Goal: Task Accomplishment & Management: Complete application form

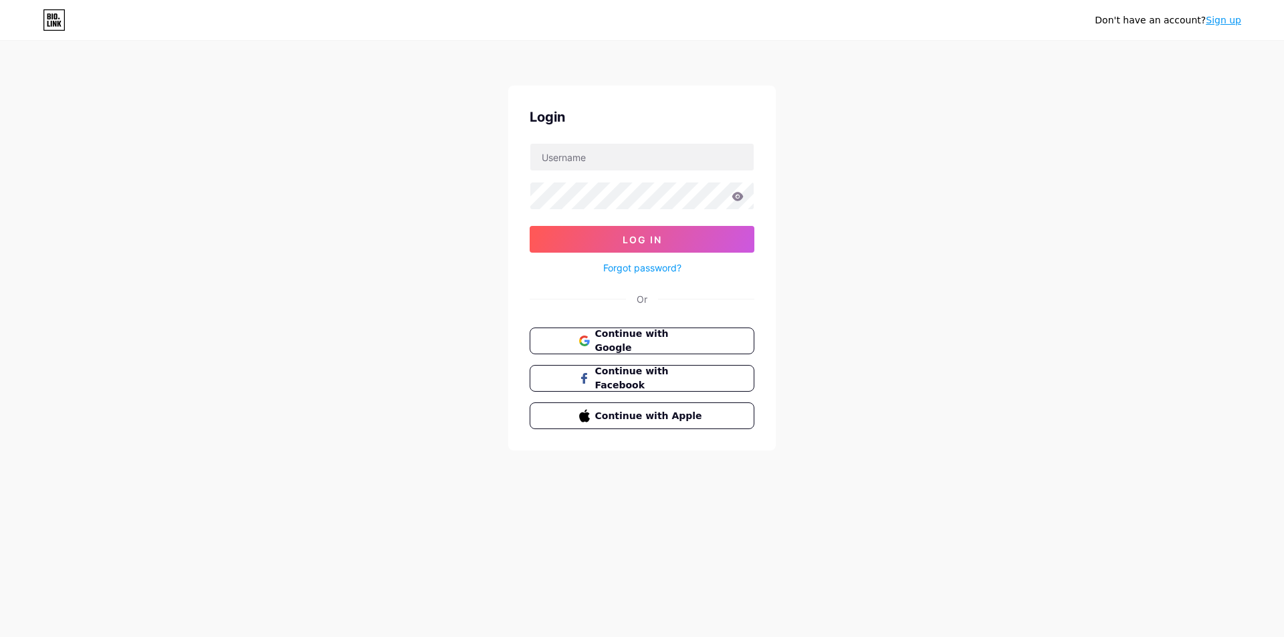
click at [1224, 21] on link "Sign up" at bounding box center [1223, 20] width 35 height 11
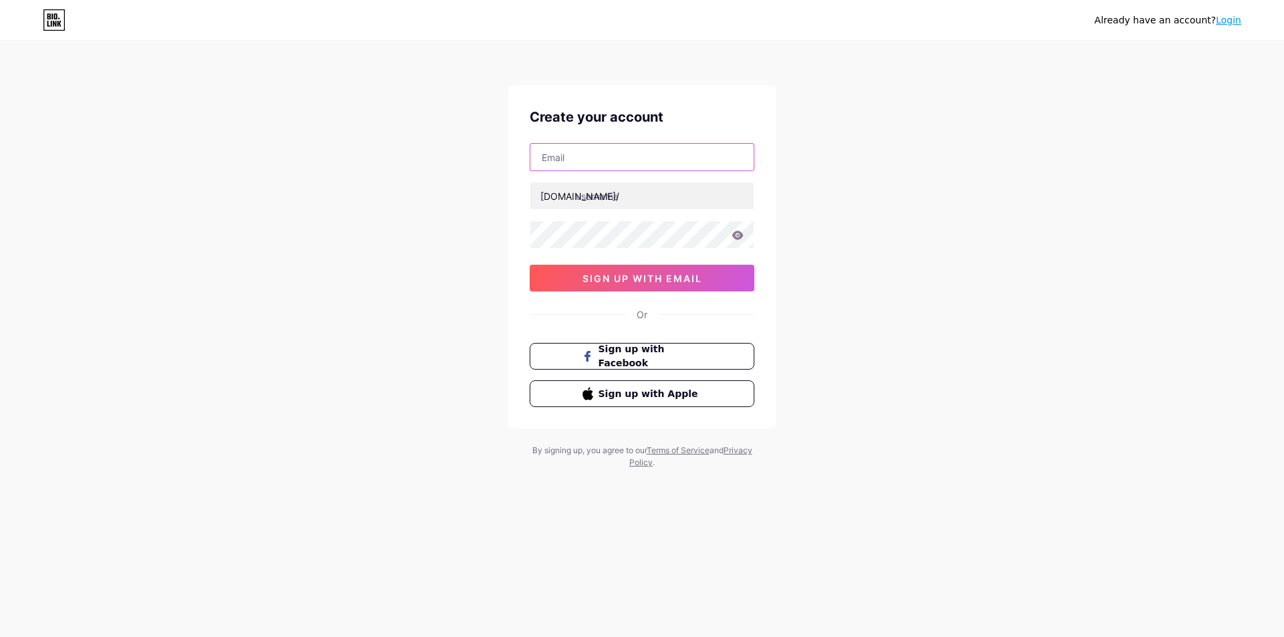
drag, startPoint x: 576, startPoint y: 156, endPoint x: 569, endPoint y: 160, distance: 7.8
click at [576, 156] on input "text" at bounding box center [641, 157] width 223 height 27
click at [604, 167] on input "text" at bounding box center [641, 157] width 223 height 27
paste input "[EMAIL_ADDRESS][DOMAIN_NAME]"
type input "[EMAIL_ADDRESS][DOMAIN_NAME]"
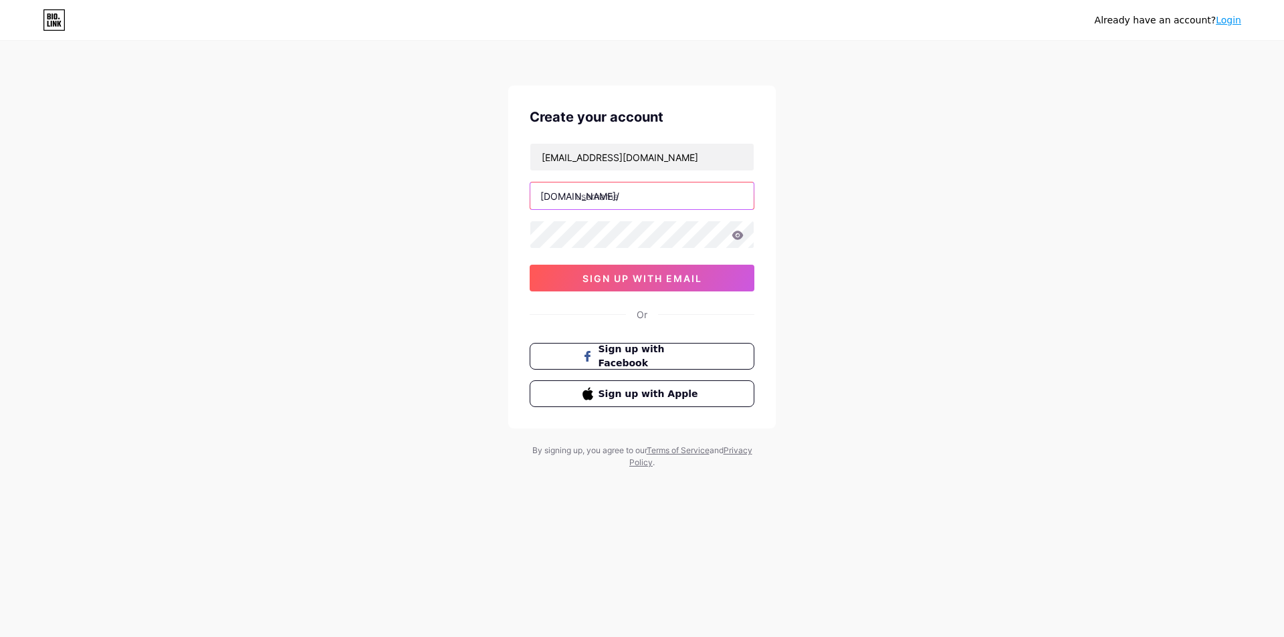
click at [587, 201] on input "text" at bounding box center [641, 196] width 223 height 27
click at [640, 196] on input "text" at bounding box center [641, 196] width 223 height 27
paste input "krogercustomersurvey"
type input "krogercustomersurvey"
click at [844, 286] on div "Already have an account? Login Create your account [EMAIL_ADDRESS][DOMAIN_NAME]…" at bounding box center [642, 256] width 1284 height 512
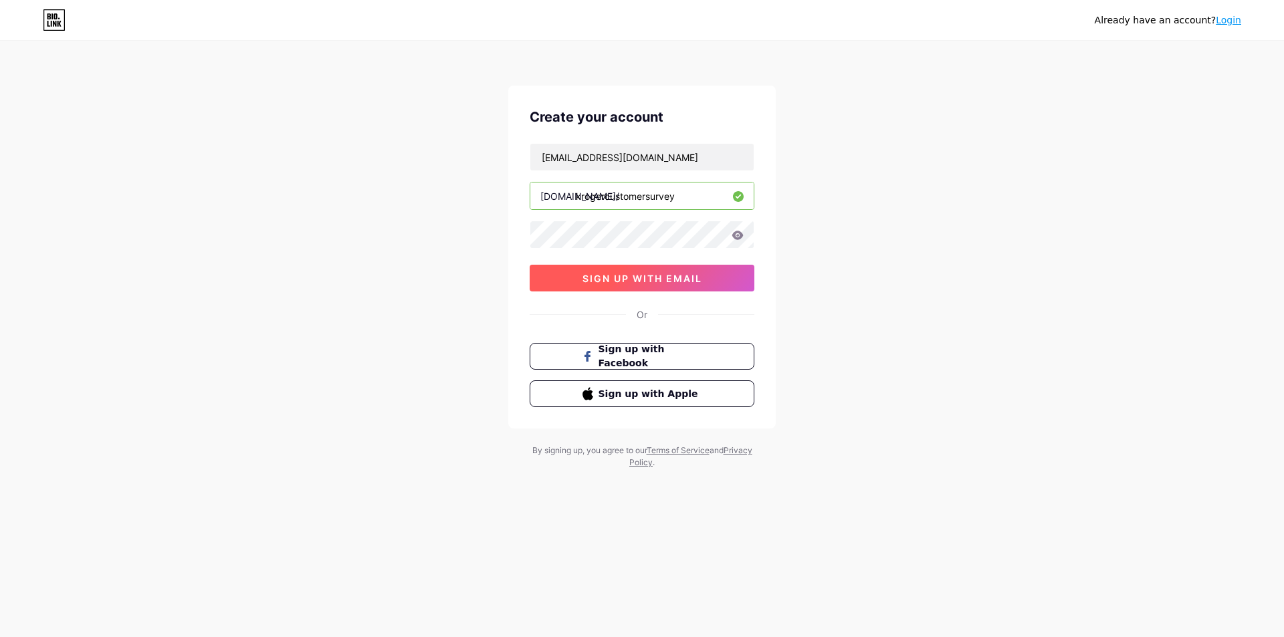
click at [683, 275] on span "sign up with email" at bounding box center [642, 278] width 120 height 11
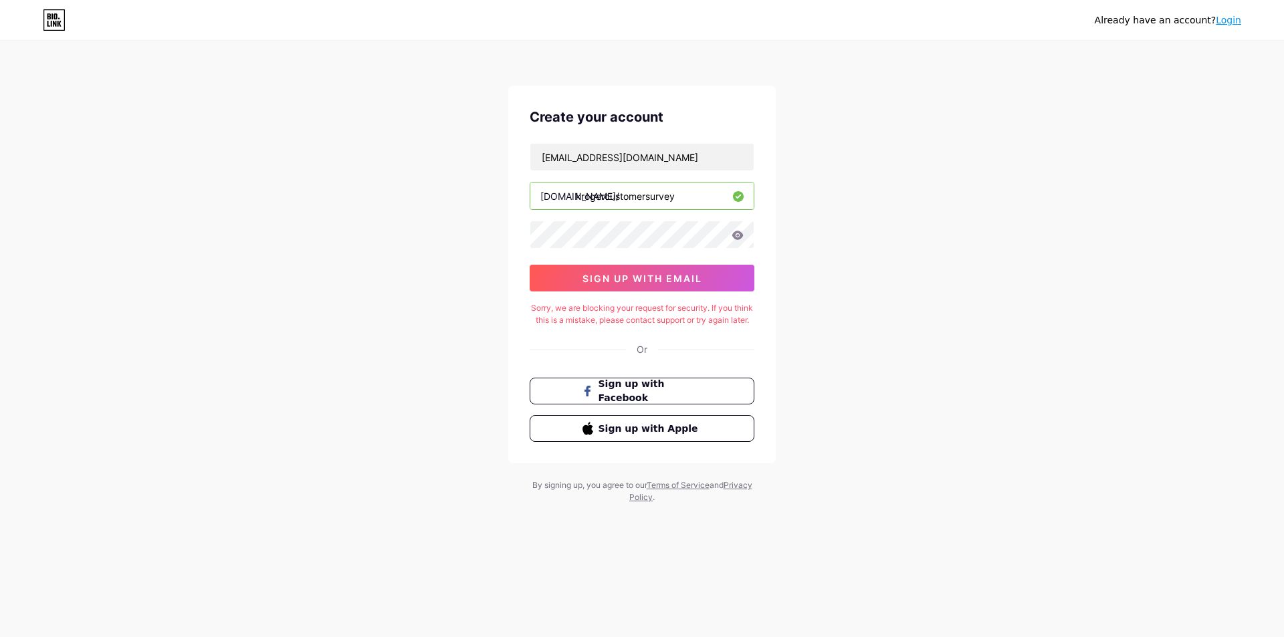
click at [681, 201] on input "krogercustomersurvey" at bounding box center [641, 196] width 223 height 27
click at [644, 284] on button "sign up with email" at bounding box center [642, 278] width 225 height 27
